Goal: Transaction & Acquisition: Purchase product/service

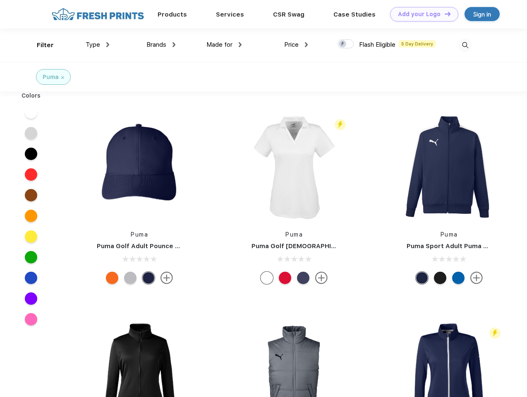
scroll to position [0, 0]
click at [421, 14] on link "Add your Logo Design Tool" at bounding box center [424, 14] width 68 height 14
click at [0, 0] on div "Design Tool" at bounding box center [0, 0] width 0 height 0
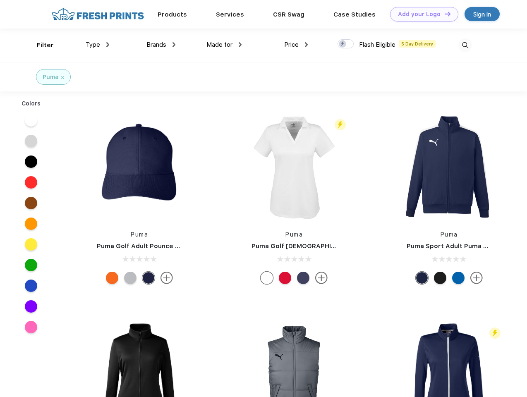
click at [444, 14] on link "Add your Logo Design Tool" at bounding box center [424, 14] width 68 height 14
click at [40, 45] on div "Filter" at bounding box center [45, 46] width 17 height 10
click at [98, 45] on span "Type" at bounding box center [93, 44] width 14 height 7
click at [161, 45] on span "Brands" at bounding box center [156, 44] width 20 height 7
click at [224, 45] on span "Made for" at bounding box center [219, 44] width 26 height 7
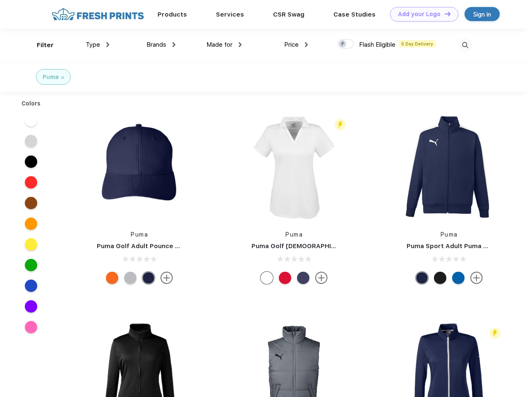
click at [296, 45] on span "Price" at bounding box center [291, 44] width 14 height 7
click at [346, 44] on div at bounding box center [345, 43] width 16 height 9
click at [343, 44] on input "checkbox" at bounding box center [339, 41] width 5 height 5
click at [465, 45] on img at bounding box center [465, 45] width 14 height 14
